Goal: Task Accomplishment & Management: Use online tool/utility

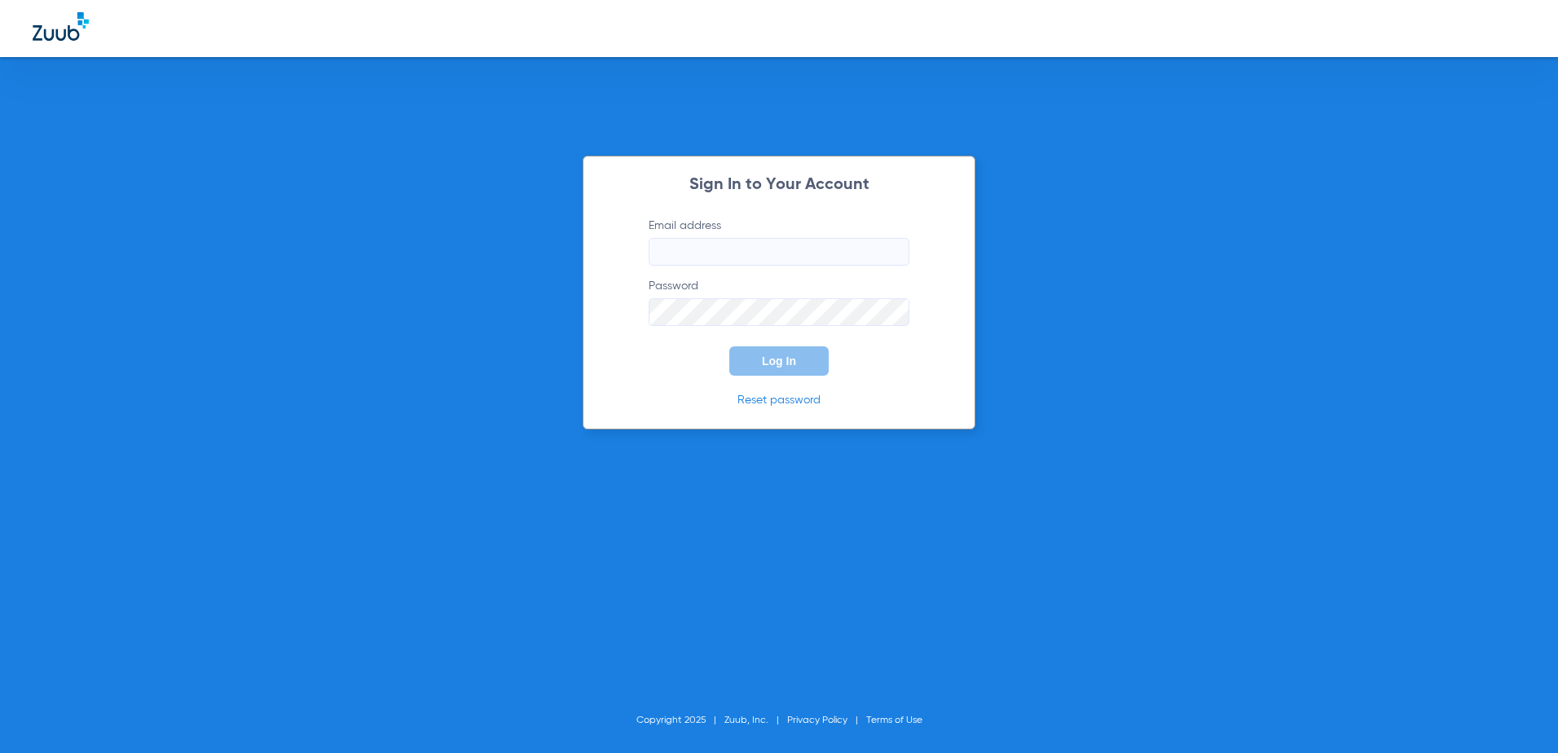
type input "[EMAIL_ADDRESS][DOMAIN_NAME]"
click at [791, 364] on span "Log In" at bounding box center [779, 361] width 34 height 13
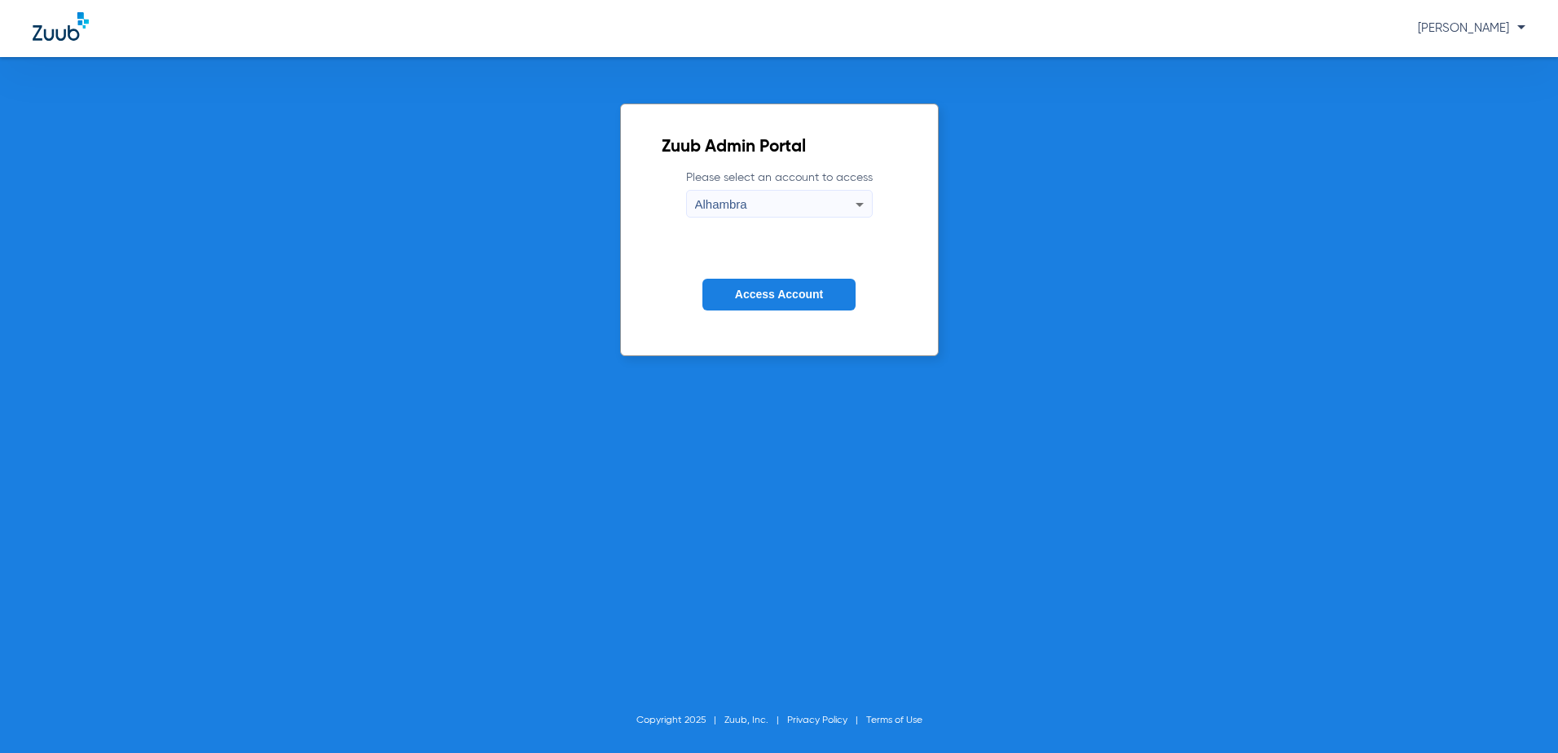
click at [752, 289] on span "Access Account" at bounding box center [779, 294] width 88 height 13
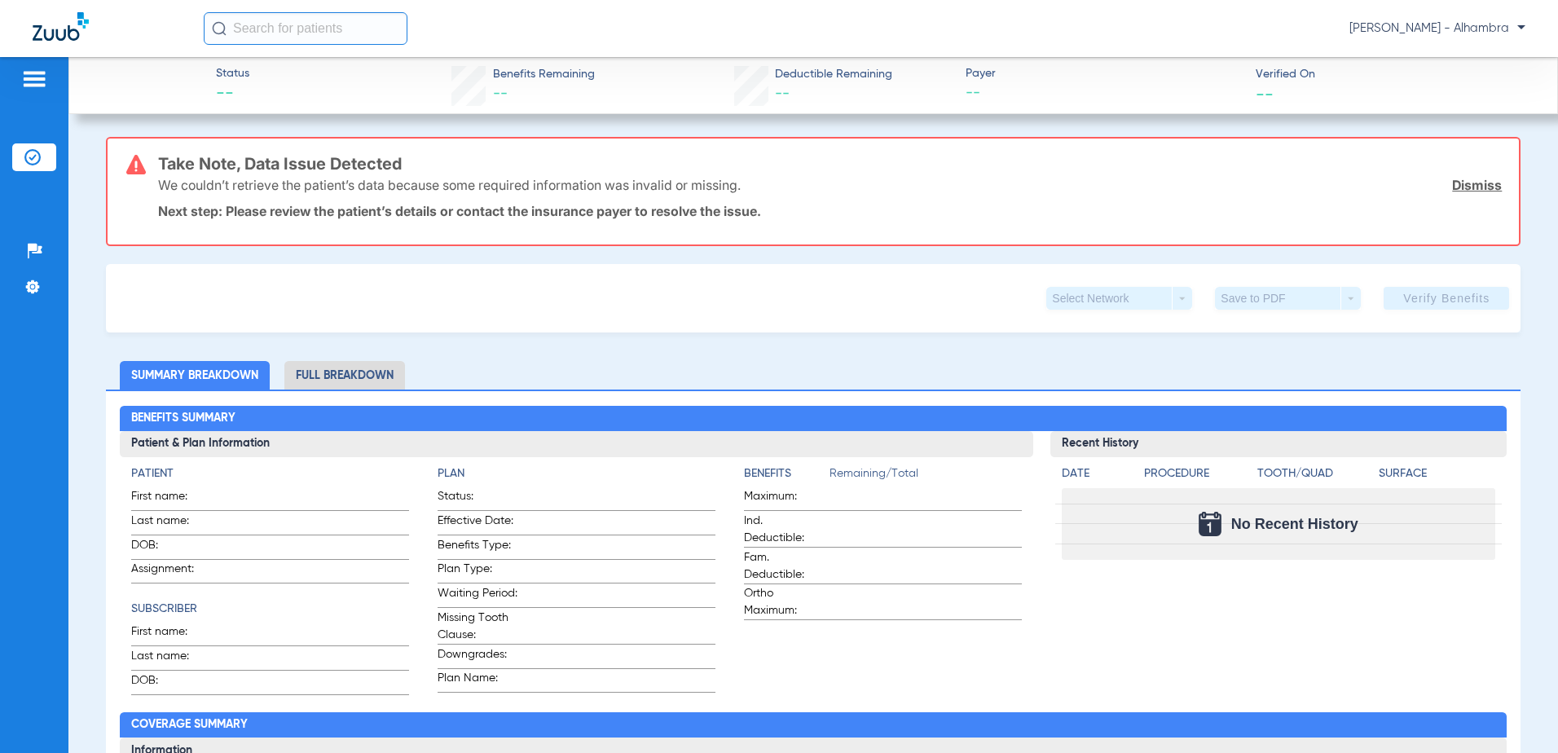
click at [37, 24] on img at bounding box center [61, 26] width 56 height 29
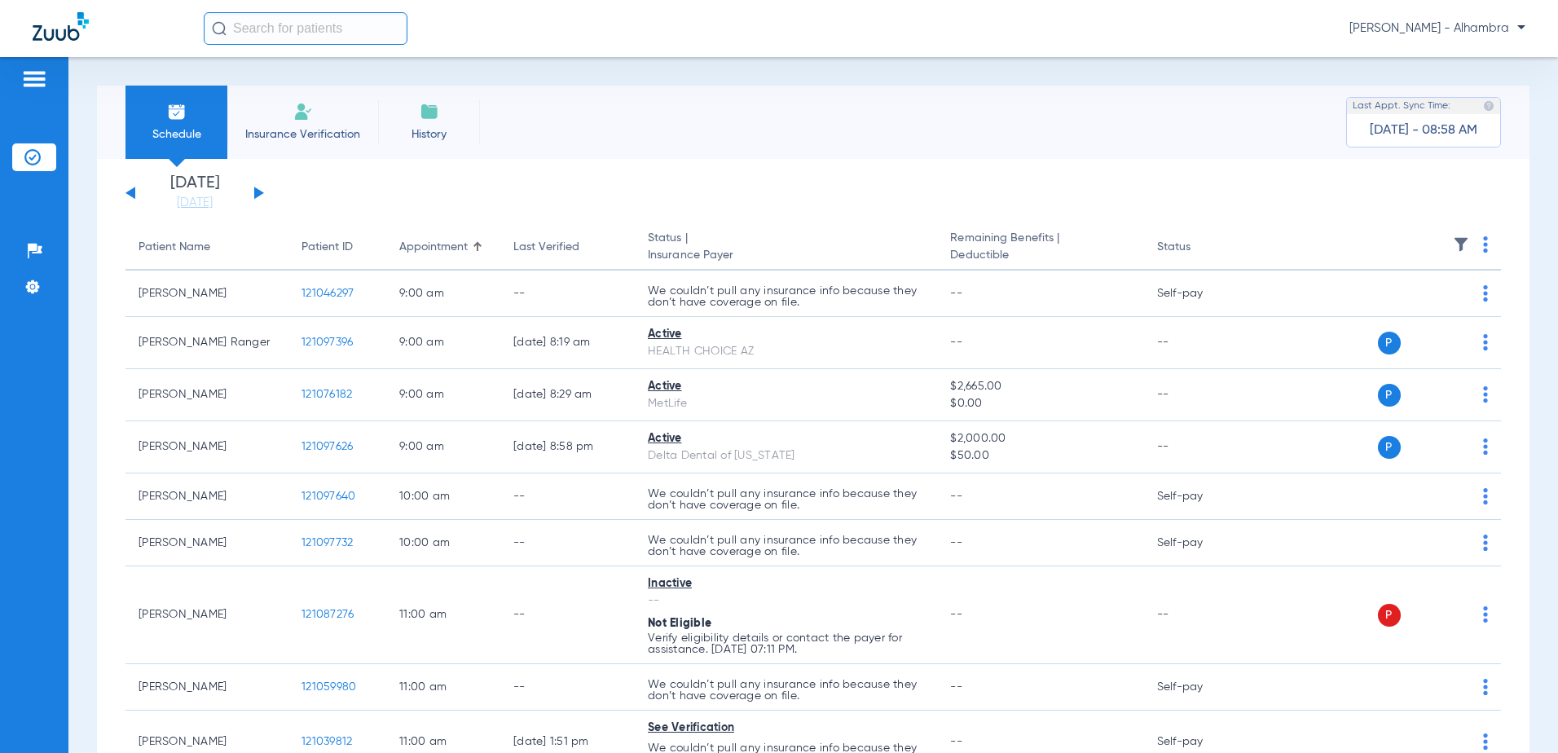
click at [258, 186] on div "[DATE] [DATE] [DATE] [DATE] [DATE] [DATE] [DATE] [DATE] [DATE] [DATE] [DATE] [D…" at bounding box center [195, 193] width 139 height 36
click at [258, 192] on button at bounding box center [259, 193] width 10 height 12
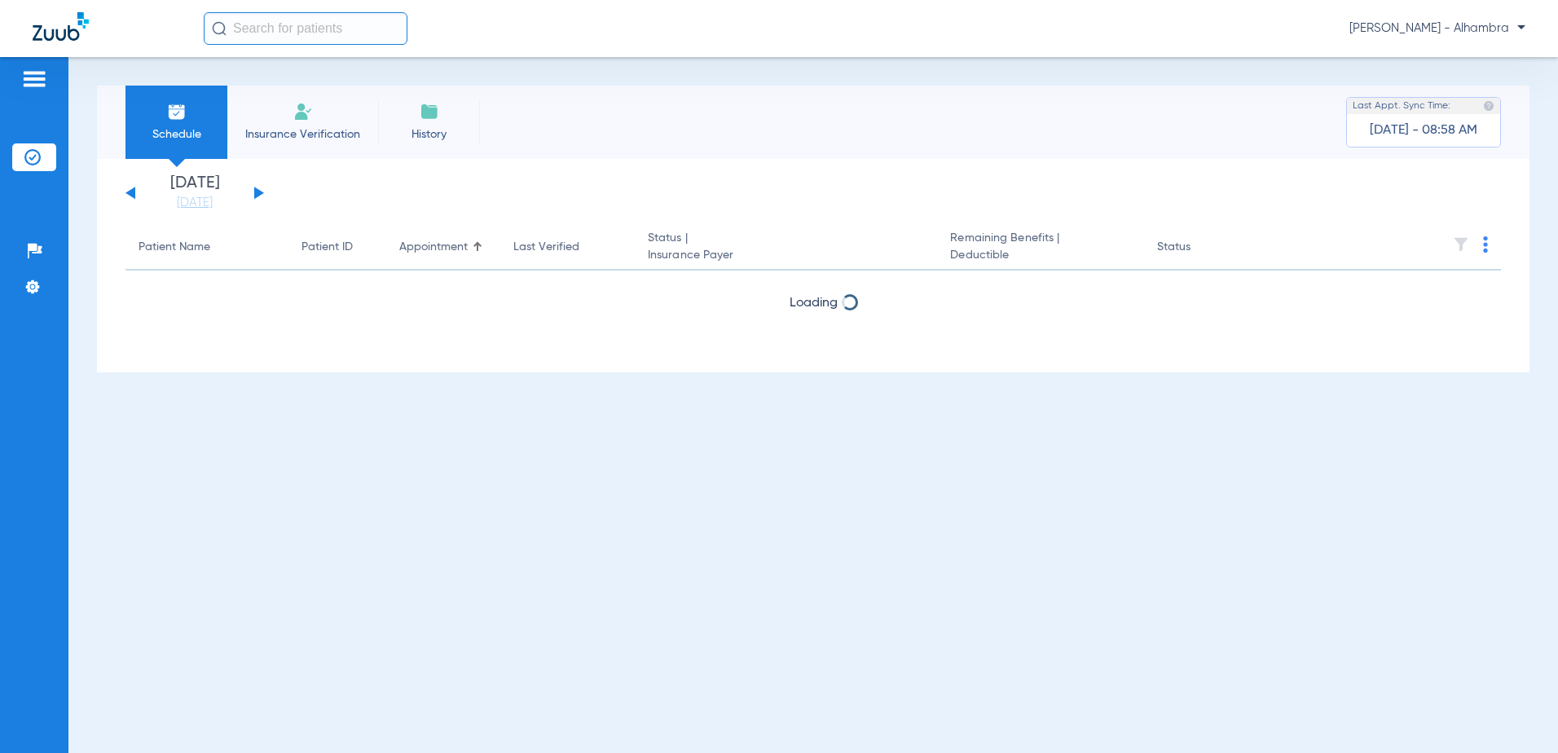
click at [258, 192] on button at bounding box center [259, 193] width 10 height 12
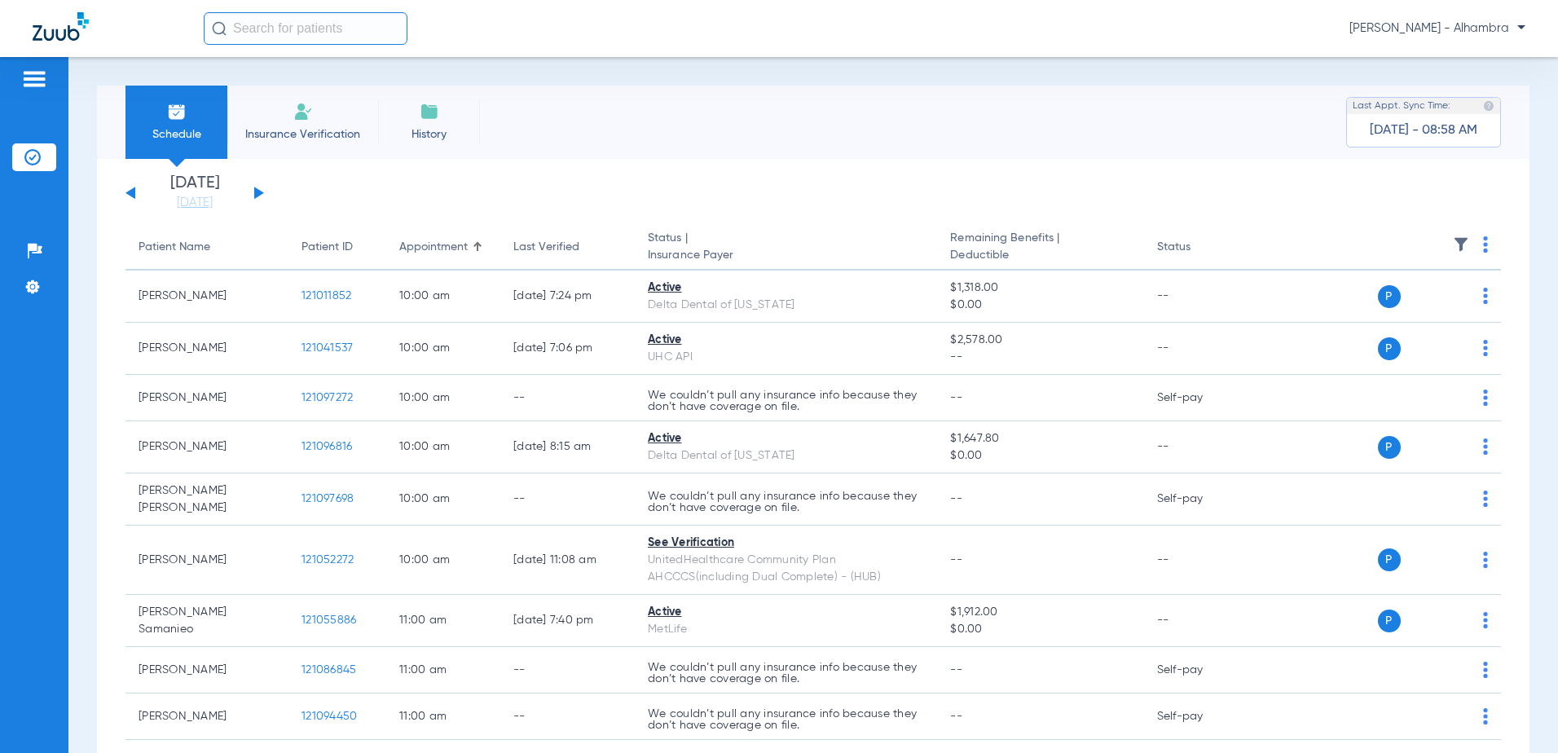
click at [1476, 245] on th at bounding box center [1377, 248] width 247 height 46
click at [1476, 246] on th at bounding box center [1377, 248] width 247 height 46
click at [1483, 246] on img at bounding box center [1485, 244] width 5 height 16
click at [1397, 303] on span "Verify All" at bounding box center [1413, 308] width 98 height 11
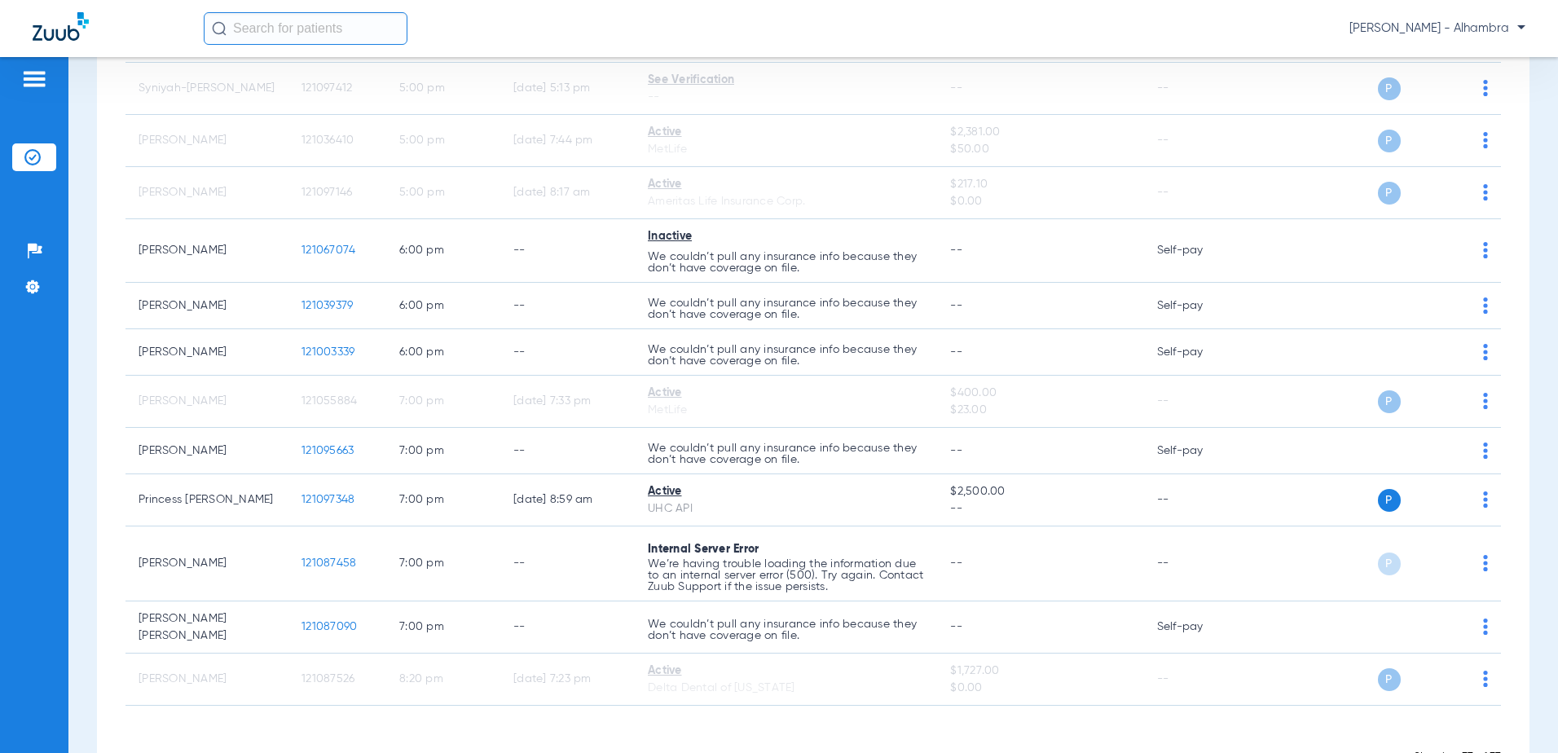
scroll to position [1540, 0]
